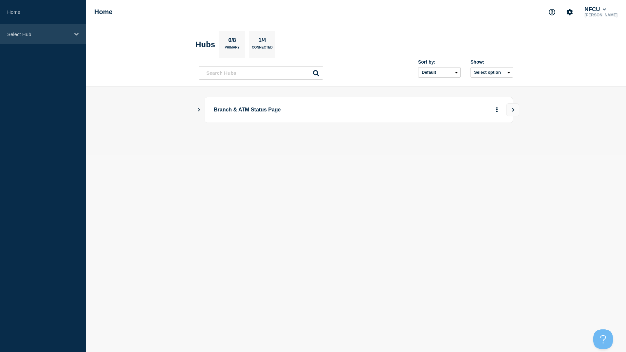
click at [21, 33] on p "Select Hub" at bounding box center [38, 34] width 63 height 6
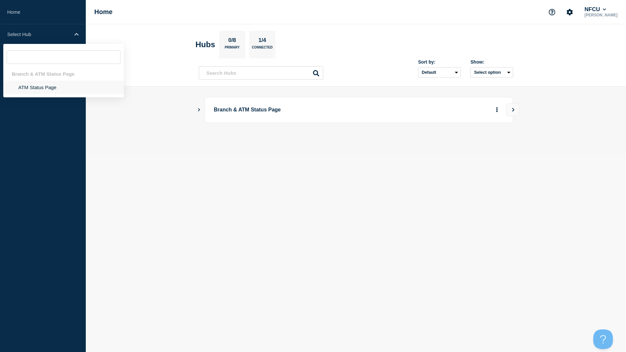
drag, startPoint x: 35, startPoint y: 78, endPoint x: 35, endPoint y: 82, distance: 4.6
click at [35, 81] on li "Branch & ATM Status Page ATM Status Page" at bounding box center [63, 80] width 121 height 27
drag, startPoint x: 35, startPoint y: 82, endPoint x: 36, endPoint y: 90, distance: 7.6
click at [36, 90] on li "ATM Status Page" at bounding box center [63, 87] width 121 height 13
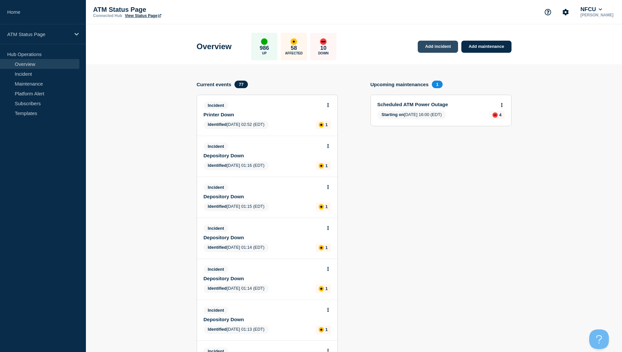
click at [423, 44] on link "Add incident" at bounding box center [437, 47] width 40 height 12
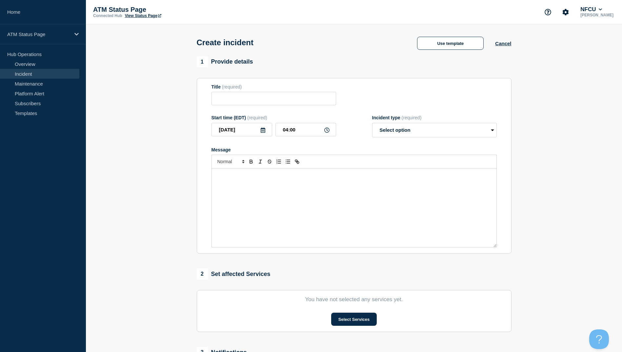
click at [415, 56] on div "Create incident Use template Cancel" at bounding box center [353, 40] width 329 height 32
click at [439, 43] on button "Use template" at bounding box center [450, 43] width 67 height 13
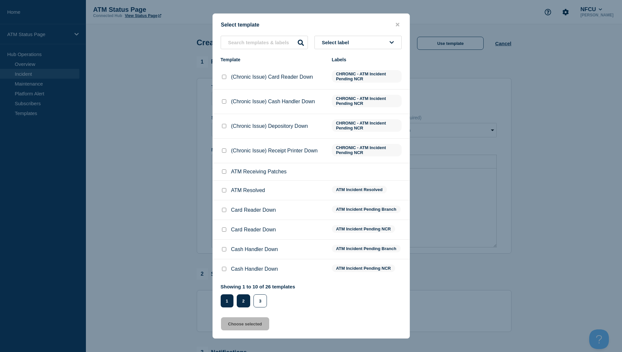
click at [237, 304] on button "2" at bounding box center [243, 300] width 13 height 13
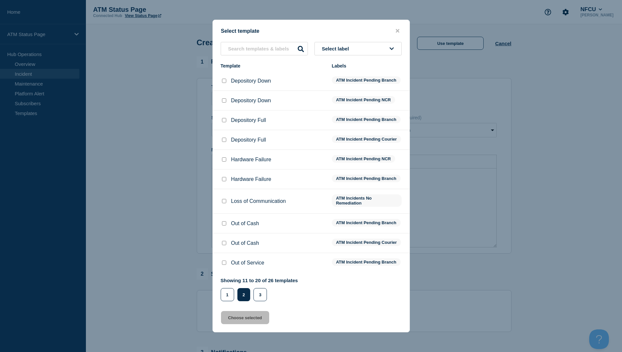
click at [223, 79] on input "Depository Down checkbox" at bounding box center [224, 81] width 4 height 4
checkbox input "true"
click at [255, 321] on button "Choose selected" at bounding box center [245, 317] width 48 height 13
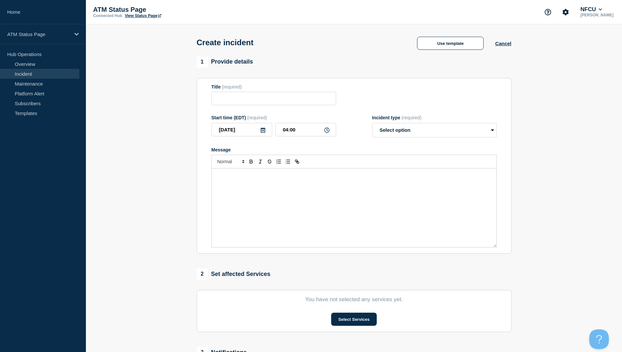
type input "Depository Down"
select select "identified"
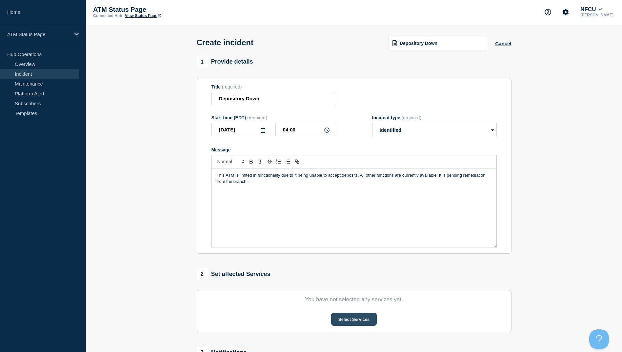
click at [348, 320] on button "Select Services" at bounding box center [354, 319] width 46 height 13
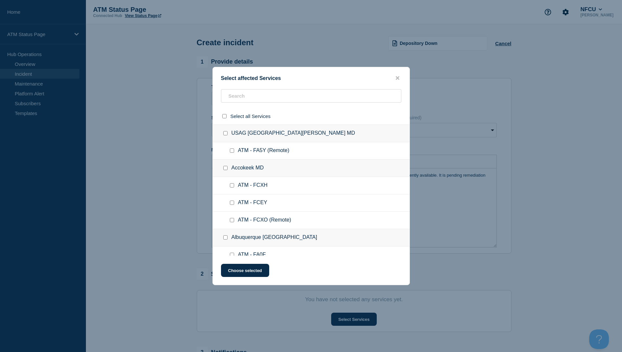
click at [243, 87] on div "Select affected Services Select all Services USAG Fort Detrick MD ATM - FA5Y (R…" at bounding box center [310, 176] width 197 height 218
click at [244, 98] on input "text" at bounding box center [311, 95] width 180 height 13
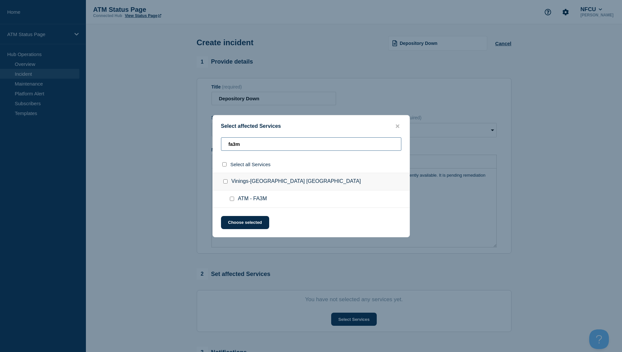
type input "fa3m"
click at [234, 199] on input "ATM - FA3M checkbox" at bounding box center [232, 199] width 4 height 4
checkbox input "true"
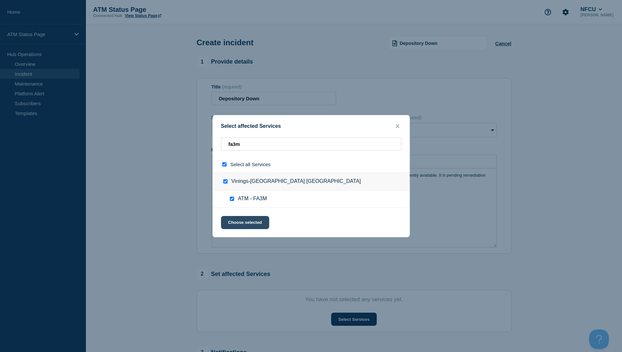
click at [239, 219] on button "Choose selected" at bounding box center [245, 222] width 48 height 13
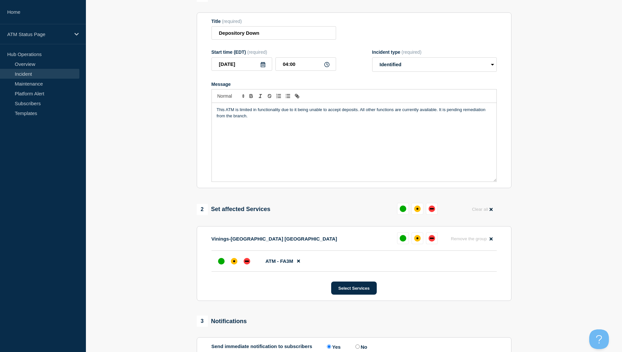
scroll to position [98, 0]
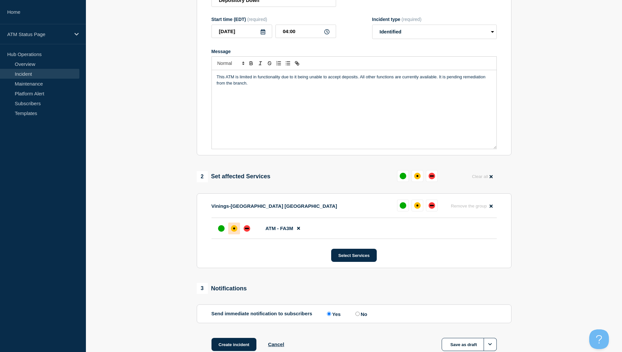
click at [237, 233] on div at bounding box center [234, 228] width 12 height 12
click at [233, 345] on button "Create incident" at bounding box center [233, 344] width 45 height 13
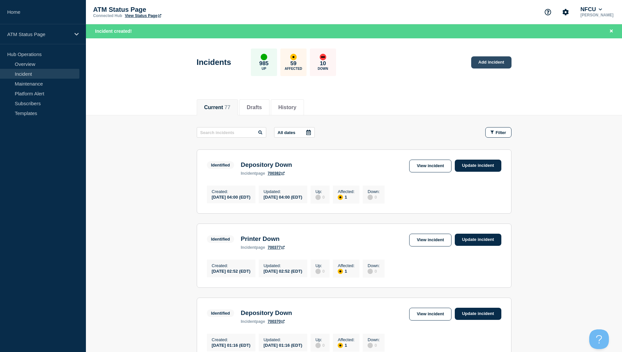
drag, startPoint x: 485, startPoint y: 83, endPoint x: 484, endPoint y: 68, distance: 14.8
click at [485, 79] on header "Incidents 985 Up 59 Affected 10 Down Add incident" at bounding box center [354, 65] width 536 height 55
click at [483, 59] on link "Add incident" at bounding box center [491, 62] width 40 height 12
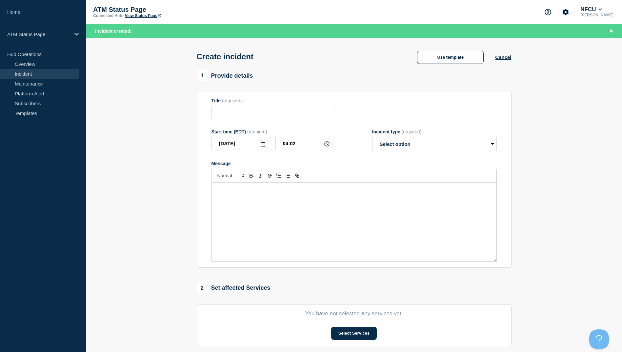
click at [489, 61] on div "Use template" at bounding box center [449, 57] width 89 height 13
click at [454, 59] on button "Use template" at bounding box center [450, 57] width 67 height 13
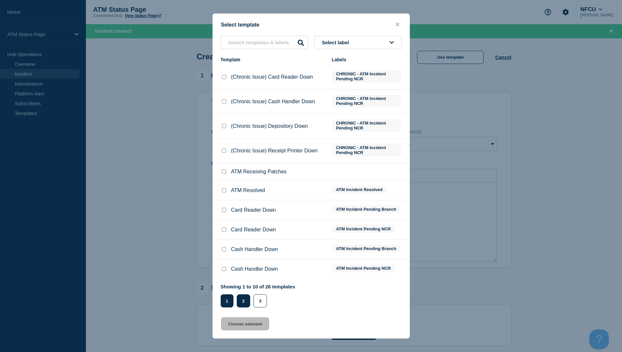
click at [248, 307] on button "2" at bounding box center [243, 300] width 13 height 13
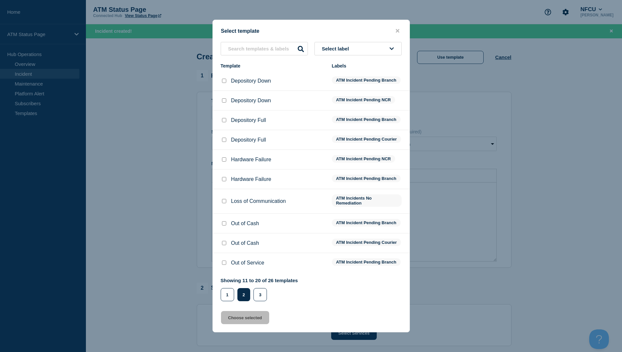
click at [223, 80] on div at bounding box center [223, 81] width 7 height 7
click at [223, 91] on li "Depository Down ATM Incident Pending Branch" at bounding box center [311, 101] width 197 height 20
click at [224, 79] on div at bounding box center [223, 81] width 7 height 7
click at [226, 79] on input "Depository Down checkbox" at bounding box center [224, 81] width 4 height 4
checkbox input "true"
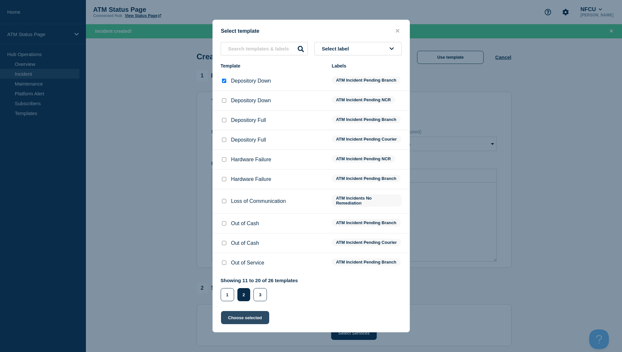
click at [231, 321] on button "Choose selected" at bounding box center [245, 317] width 48 height 13
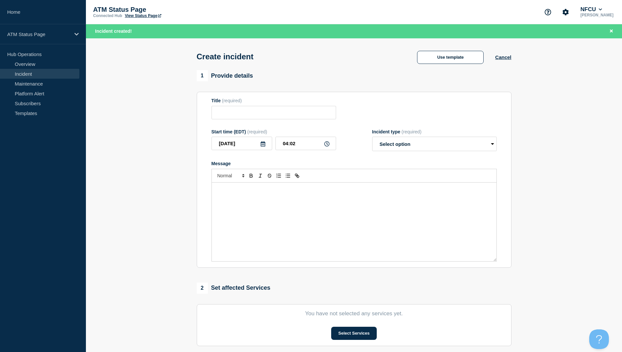
type input "Depository Down"
select select "identified"
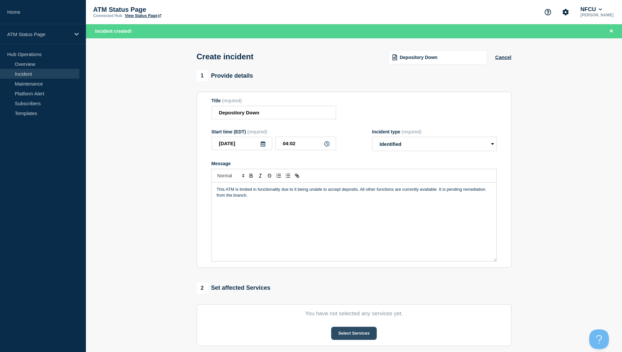
click at [358, 332] on button "Select Services" at bounding box center [354, 333] width 46 height 13
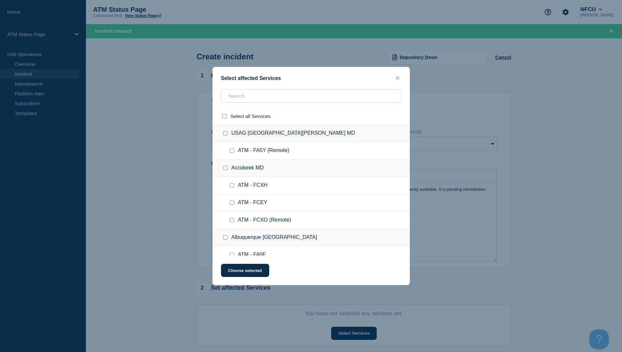
click at [241, 108] on div at bounding box center [311, 116] width 197 height 17
click at [242, 99] on input "text" at bounding box center [311, 95] width 180 height 13
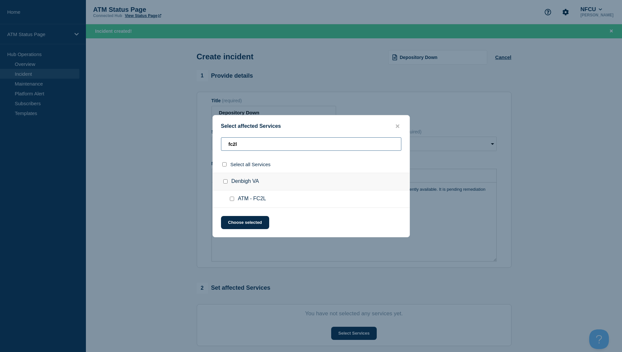
type input "fc2l"
click at [230, 201] on input "ATM - FC2L checkbox" at bounding box center [232, 199] width 4 height 4
checkbox input "true"
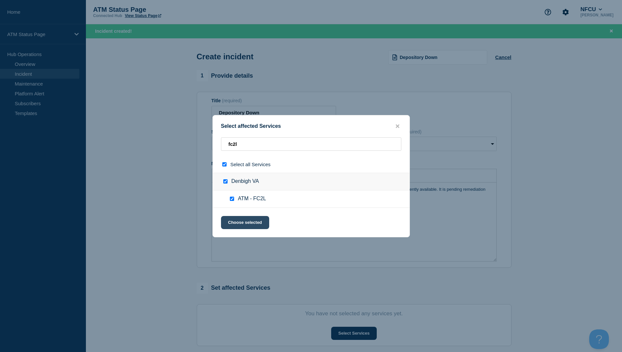
click at [239, 221] on button "Choose selected" at bounding box center [245, 222] width 48 height 13
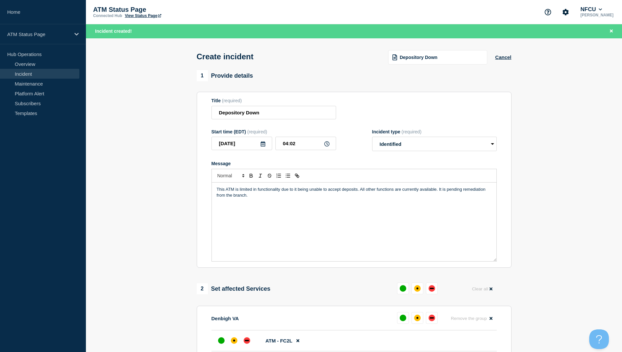
scroll to position [98, 0]
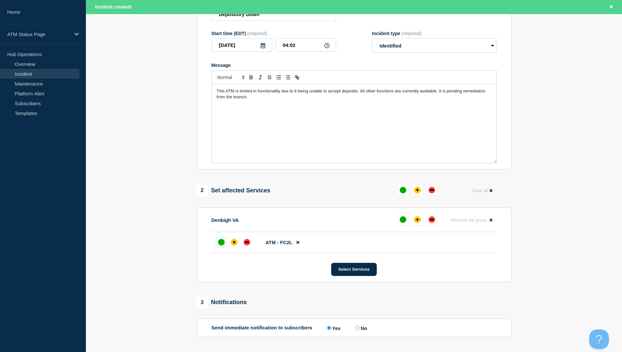
click at [226, 240] on div at bounding box center [221, 242] width 12 height 12
click at [248, 241] on div "down" at bounding box center [246, 242] width 7 height 7
click at [235, 243] on div "affected" at bounding box center [234, 242] width 2 height 2
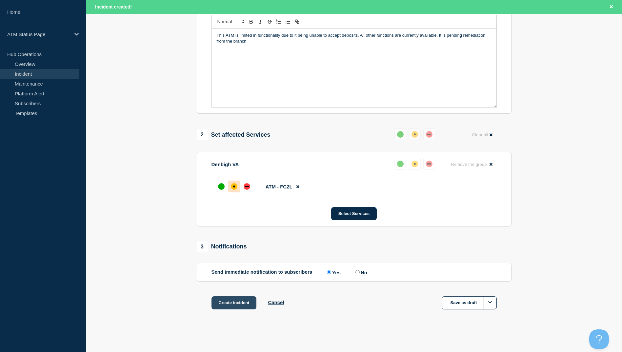
click at [236, 307] on button "Create incident" at bounding box center [233, 302] width 45 height 13
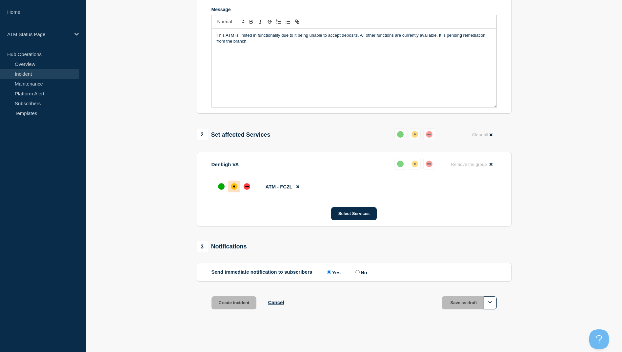
scroll to position [142, 0]
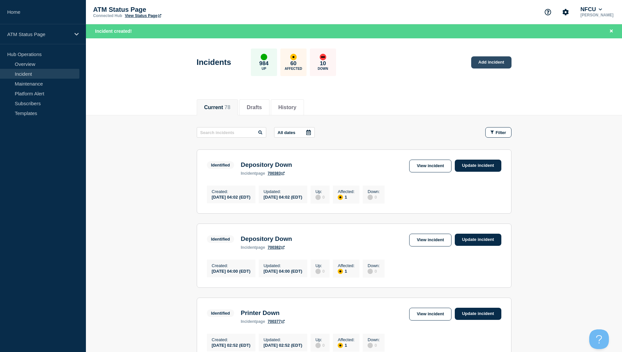
click at [504, 57] on link "Add incident" at bounding box center [491, 62] width 40 height 12
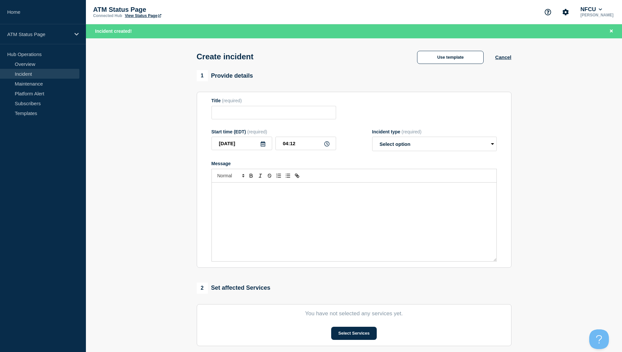
click at [462, 67] on div "Create incident Use template Cancel" at bounding box center [353, 54] width 329 height 32
click at [462, 63] on button "Use template" at bounding box center [450, 57] width 67 height 13
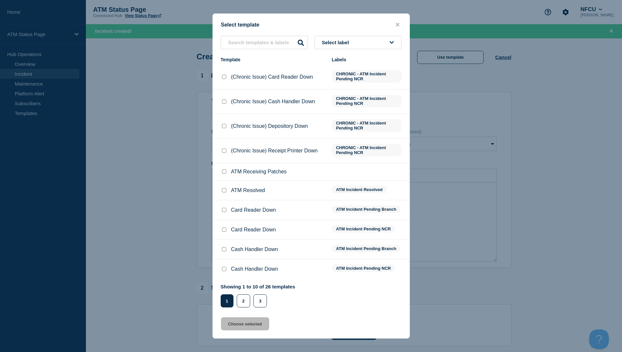
click at [242, 292] on div "Showing 1 to 10 of 26 templates Page 1 Page 2 Page 3 1 2 3" at bounding box center [257, 296] width 75 height 24
click at [242, 303] on button "2" at bounding box center [243, 300] width 13 height 13
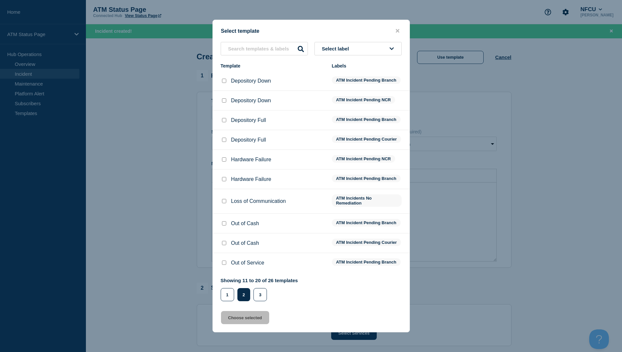
click at [224, 200] on div at bounding box center [223, 201] width 7 height 7
click at [222, 199] on div at bounding box center [223, 201] width 7 height 7
click at [222, 203] on input "Loss of Communication checkbox" at bounding box center [224, 201] width 4 height 4
checkbox input "true"
click at [260, 321] on button "Choose selected" at bounding box center [245, 317] width 48 height 13
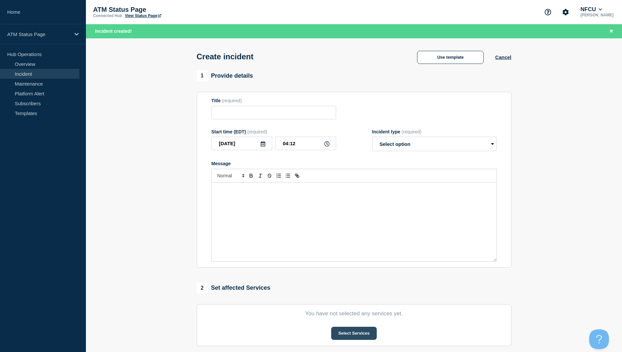
type input "Loss of Communication"
select select "identified"
click at [345, 334] on button "Select Services" at bounding box center [354, 333] width 46 height 13
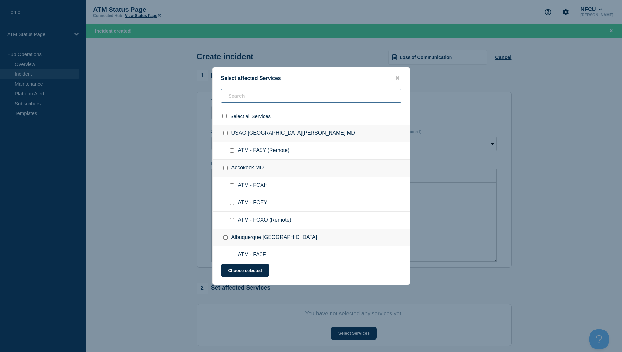
click at [233, 96] on input "text" at bounding box center [311, 95] width 180 height 13
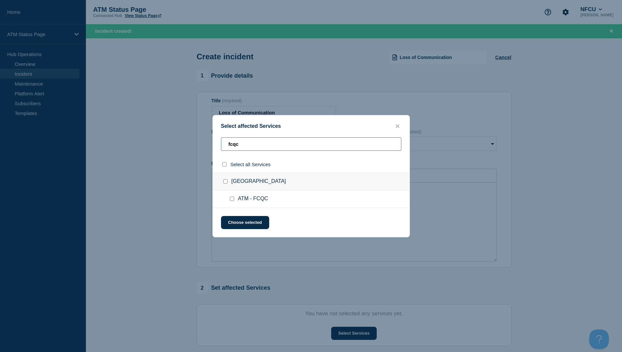
type input "fcqc"
click at [236, 199] on div at bounding box center [233, 199] width 10 height 7
click at [232, 200] on input "ATM - FCQC checkbox" at bounding box center [232, 199] width 4 height 4
checkbox input "true"
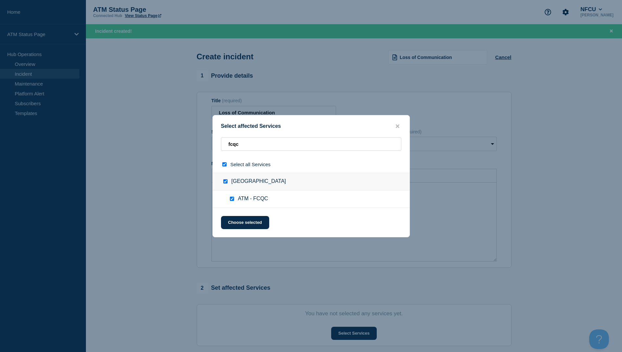
checkbox input "true"
click at [231, 217] on button "Choose selected" at bounding box center [245, 222] width 48 height 13
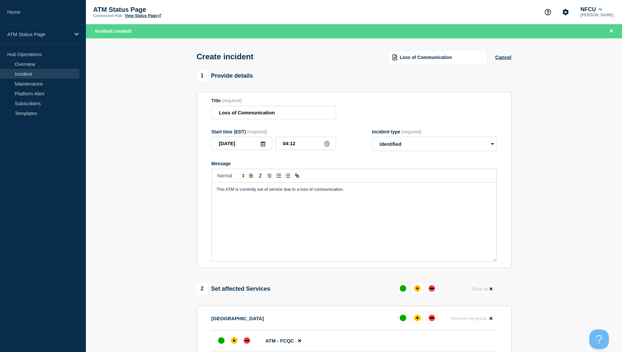
scroll to position [98, 0]
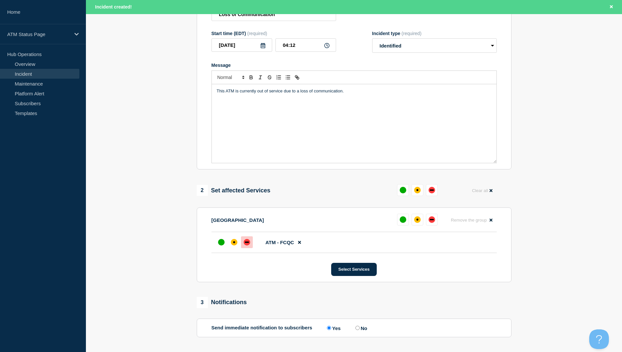
click at [243, 241] on div at bounding box center [247, 242] width 12 height 12
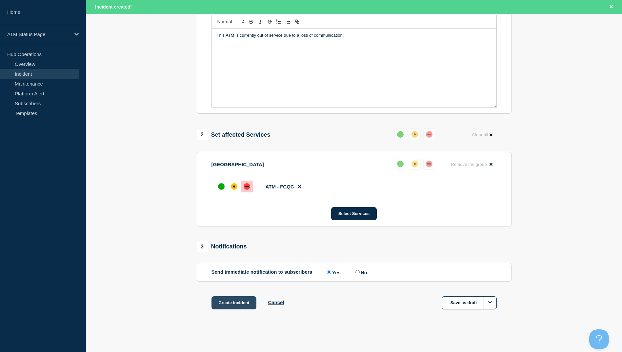
click at [239, 305] on button "Create incident" at bounding box center [233, 302] width 45 height 13
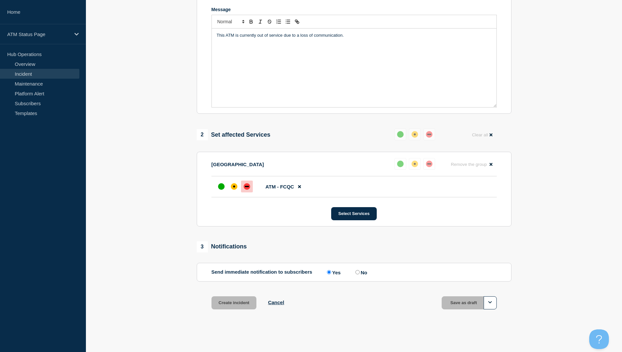
scroll to position [142, 0]
